Goal: Find specific page/section: Find specific page/section

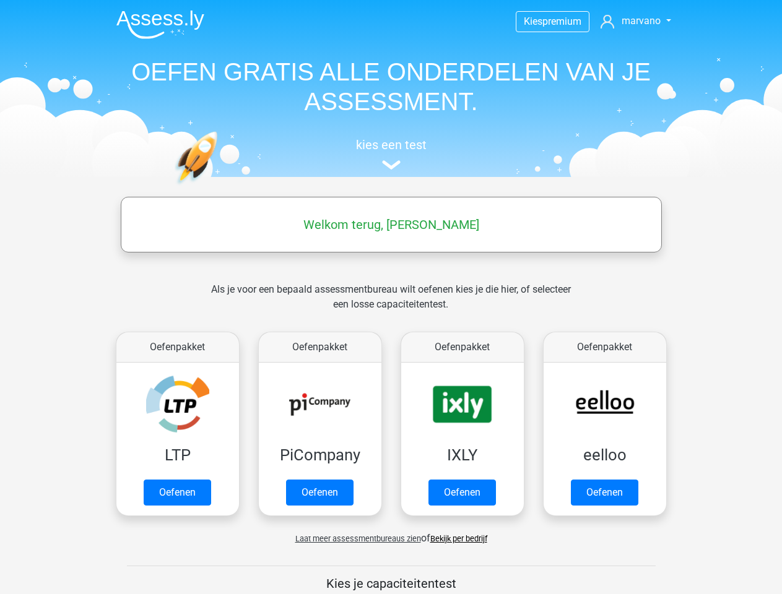
click at [636, 21] on span "marvano" at bounding box center [640, 21] width 39 height 12
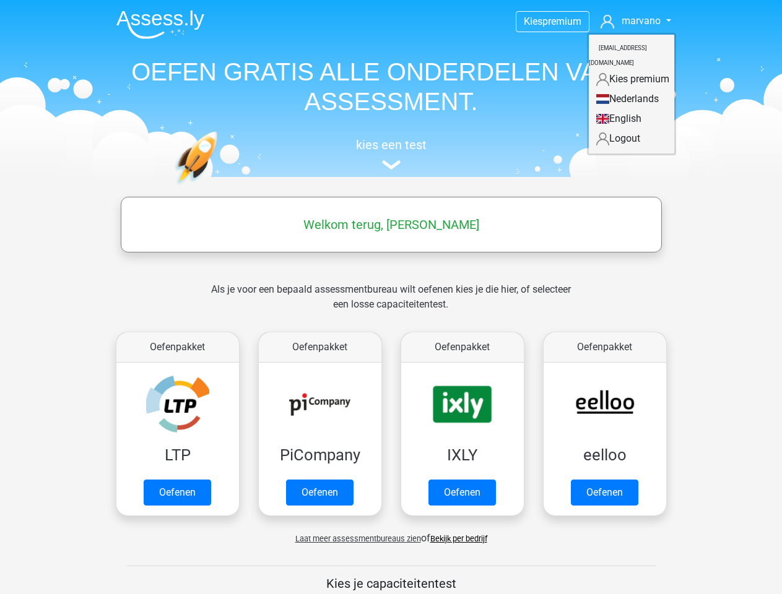
click at [355, 538] on span "Laat meer assessmentbureaus zien" at bounding box center [358, 538] width 126 height 9
